Goal: Task Accomplishment & Management: Use online tool/utility

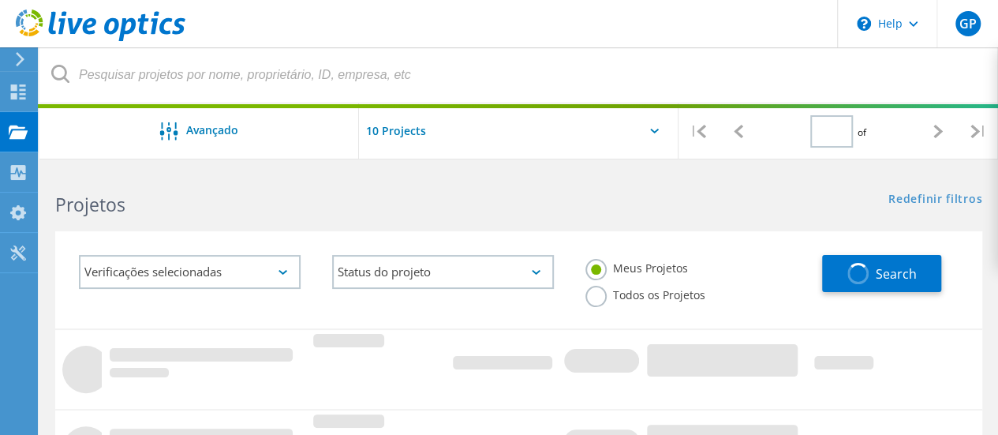
type input "1"
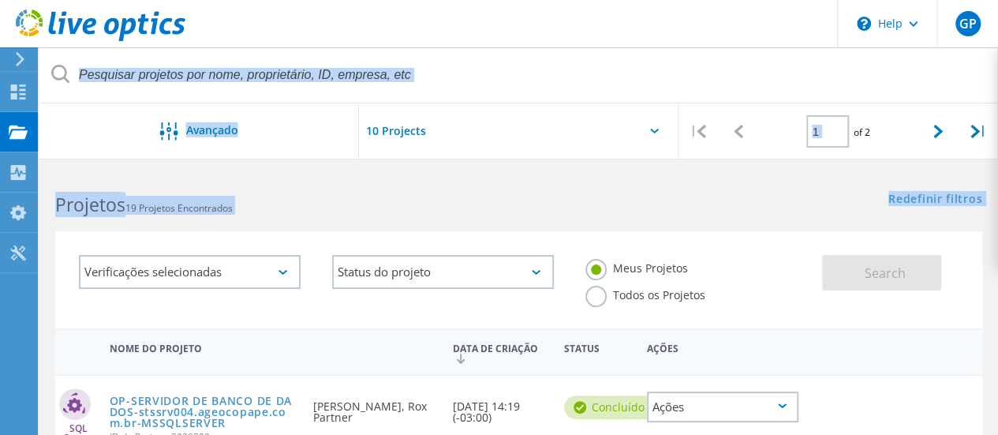
drag, startPoint x: 58, startPoint y: 130, endPoint x: 264, endPoint y: 223, distance: 225.9
click at [388, 220] on div "Verificações selecionadas Status do projeto Em andamento Concluído Publicado em…" at bounding box center [518, 269] width 958 height 117
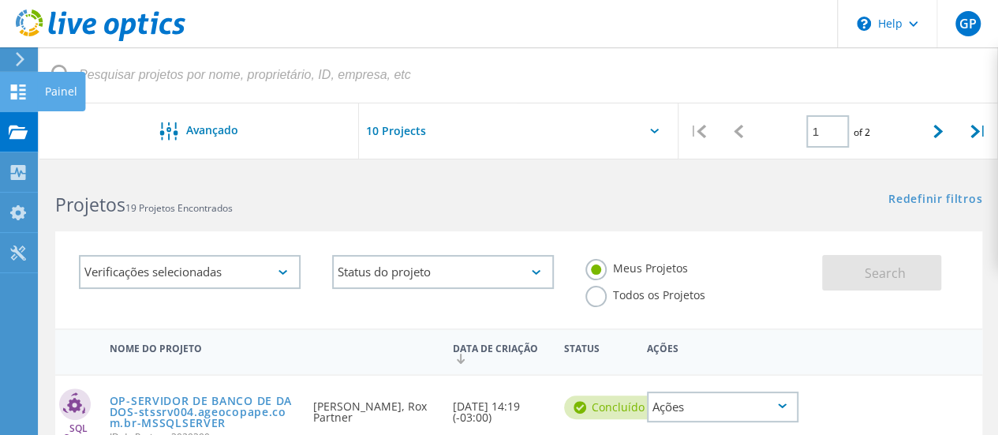
click at [11, 86] on use at bounding box center [18, 91] width 15 height 15
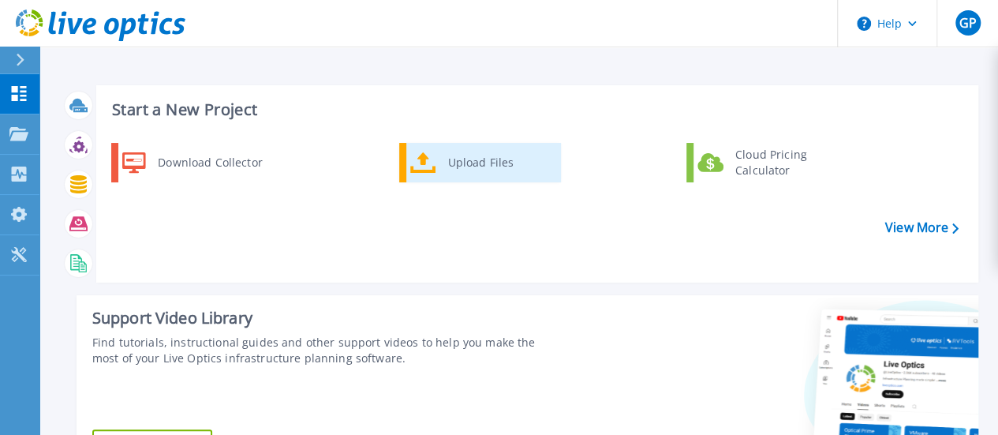
click at [461, 163] on div "Upload Files" at bounding box center [498, 163] width 117 height 32
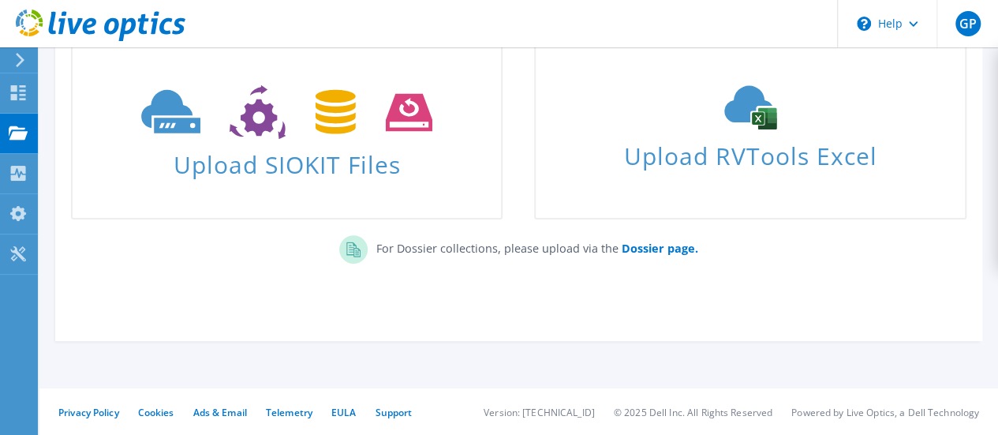
scroll to position [129, 0]
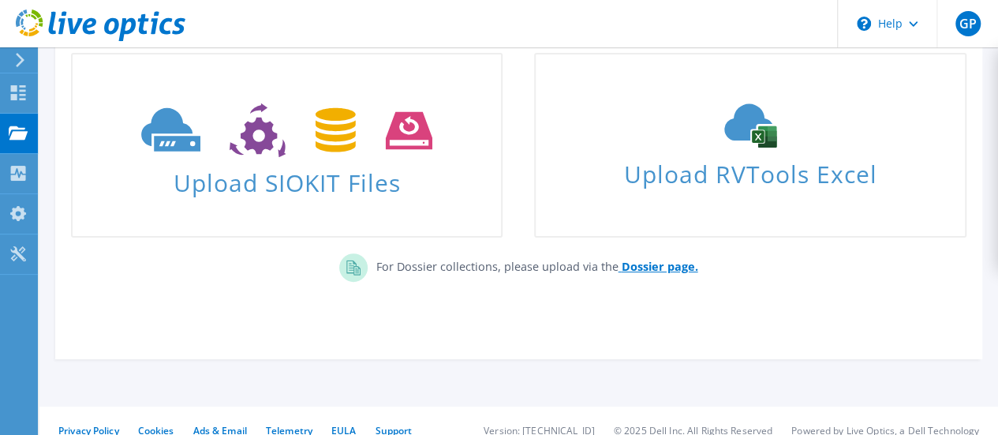
click at [641, 266] on b "Dossier page." at bounding box center [659, 266] width 77 height 15
